Goal: Task Accomplishment & Management: Use online tool/utility

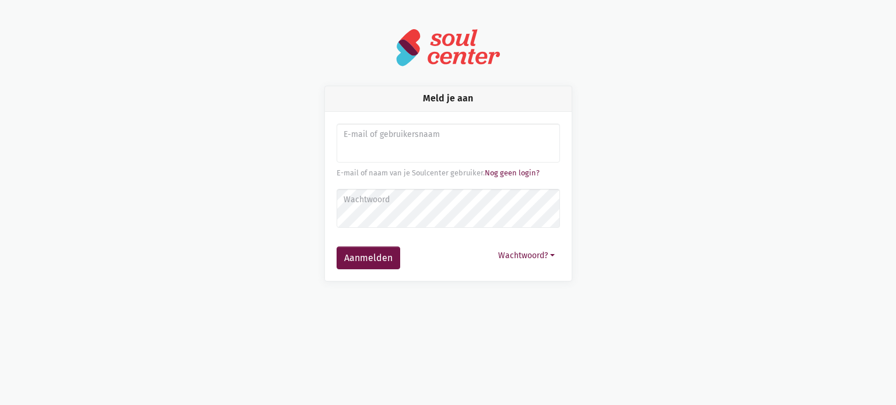
type input "e"
type input "[PERSON_NAME][EMAIL_ADDRESS][DOMAIN_NAME]"
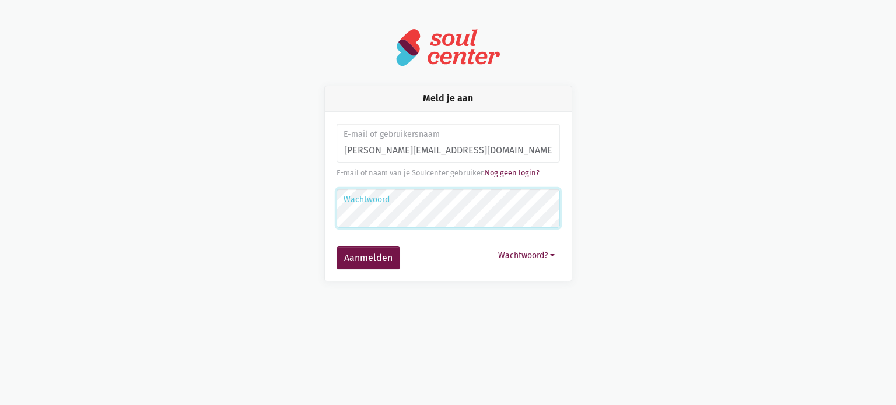
click at [336, 247] on button "Aanmelden" at bounding box center [368, 258] width 64 height 23
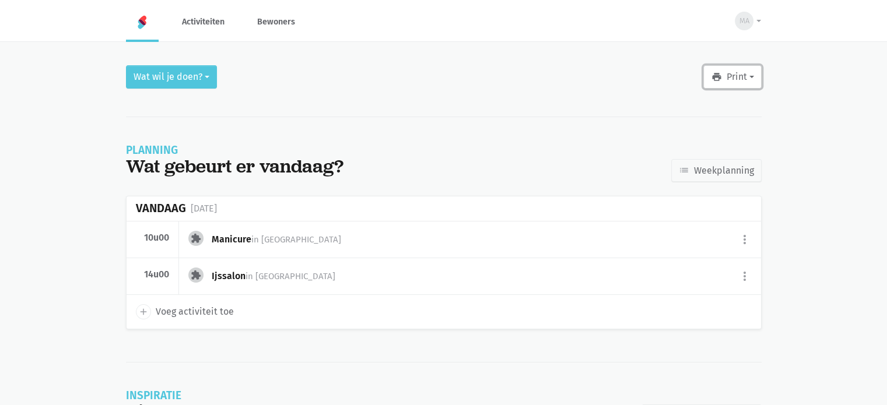
click at [729, 75] on button "print Print" at bounding box center [732, 76] width 58 height 23
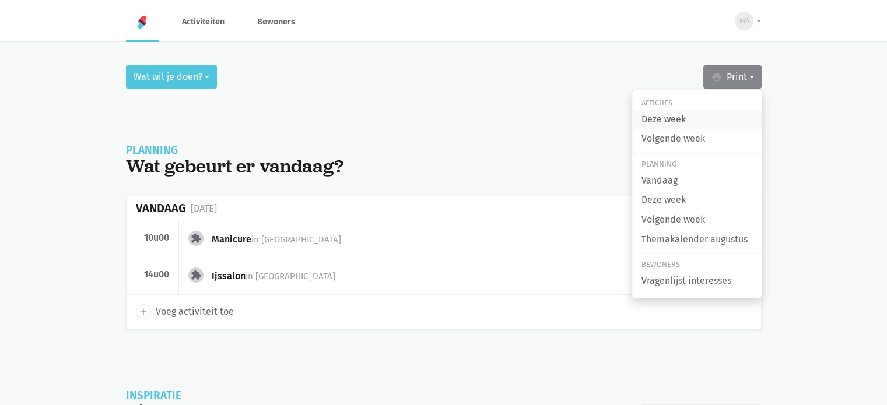
click at [668, 122] on link "Deze week" at bounding box center [696, 120] width 129 height 20
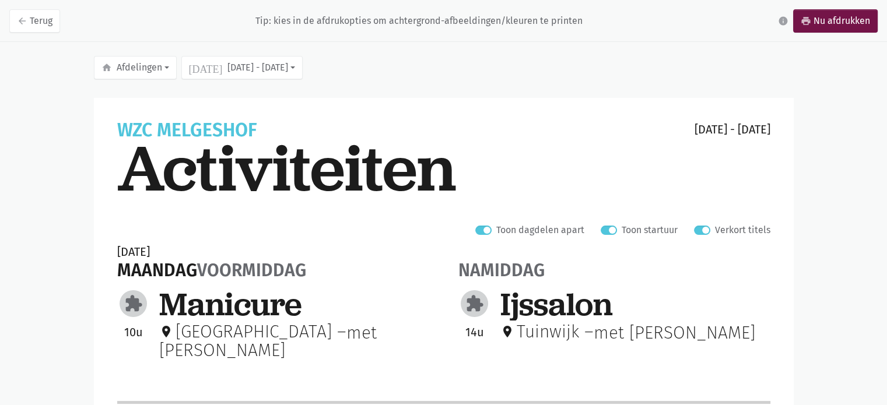
click at [700, 221] on div "WZC melgeshof [DATE] - [DATE] Activiteiten" at bounding box center [443, 176] width 653 height 111
click at [715, 226] on label "Verkort titels" at bounding box center [742, 230] width 55 height 15
click at [701, 226] on input "Verkort titels" at bounding box center [698, 229] width 9 height 12
checkbox input "false"
click at [814, 17] on link "print Nu afdrukken" at bounding box center [835, 20] width 85 height 23
